Goal: Task Accomplishment & Management: Manage account settings

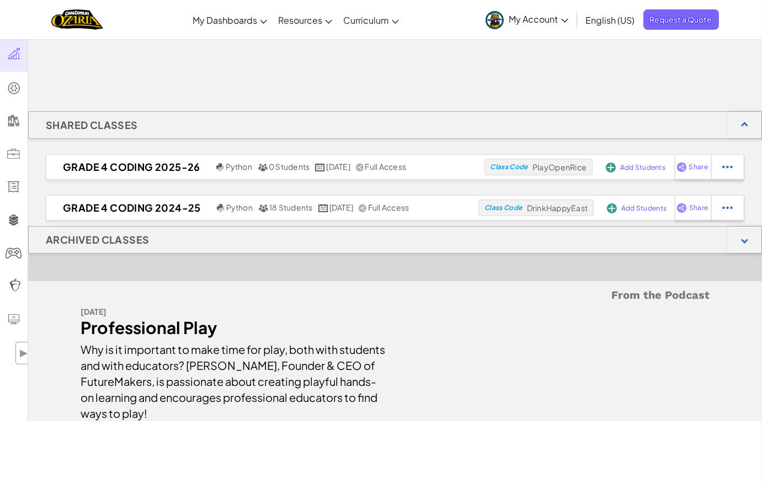
scroll to position [130, 0]
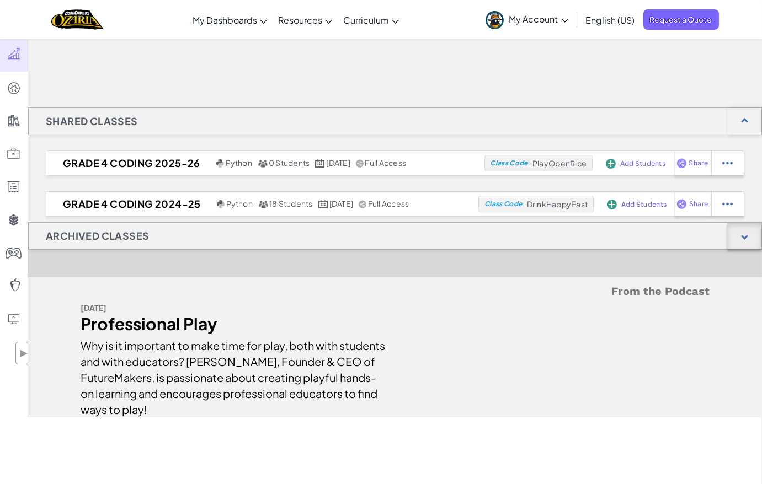
click at [740, 243] on div at bounding box center [744, 236] width 34 height 26
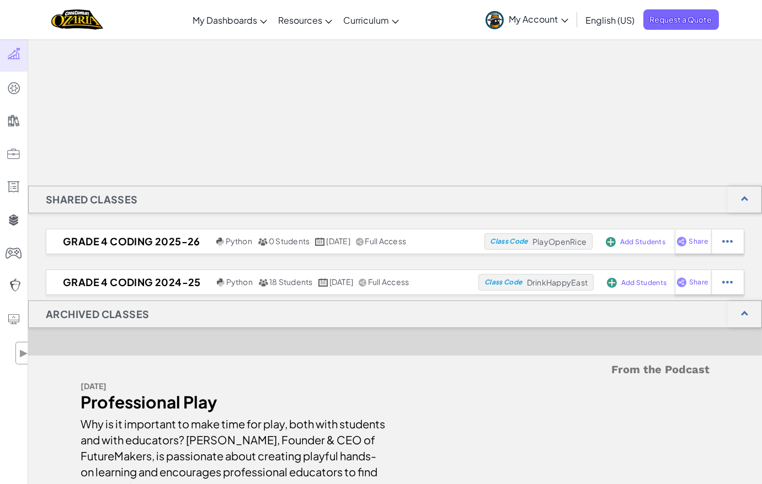
scroll to position [51, 0]
click at [539, 20] on span "My Account" at bounding box center [538, 19] width 59 height 12
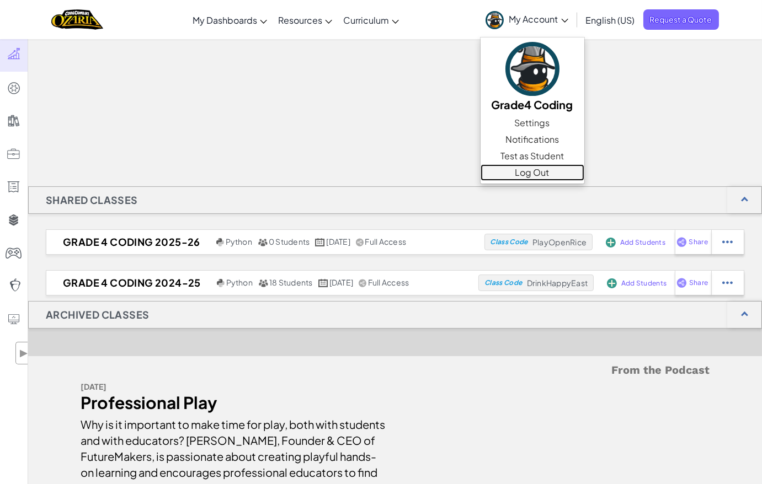
click at [517, 177] on link "Log Out" at bounding box center [532, 172] width 104 height 17
